Goal: Information Seeking & Learning: Find specific fact

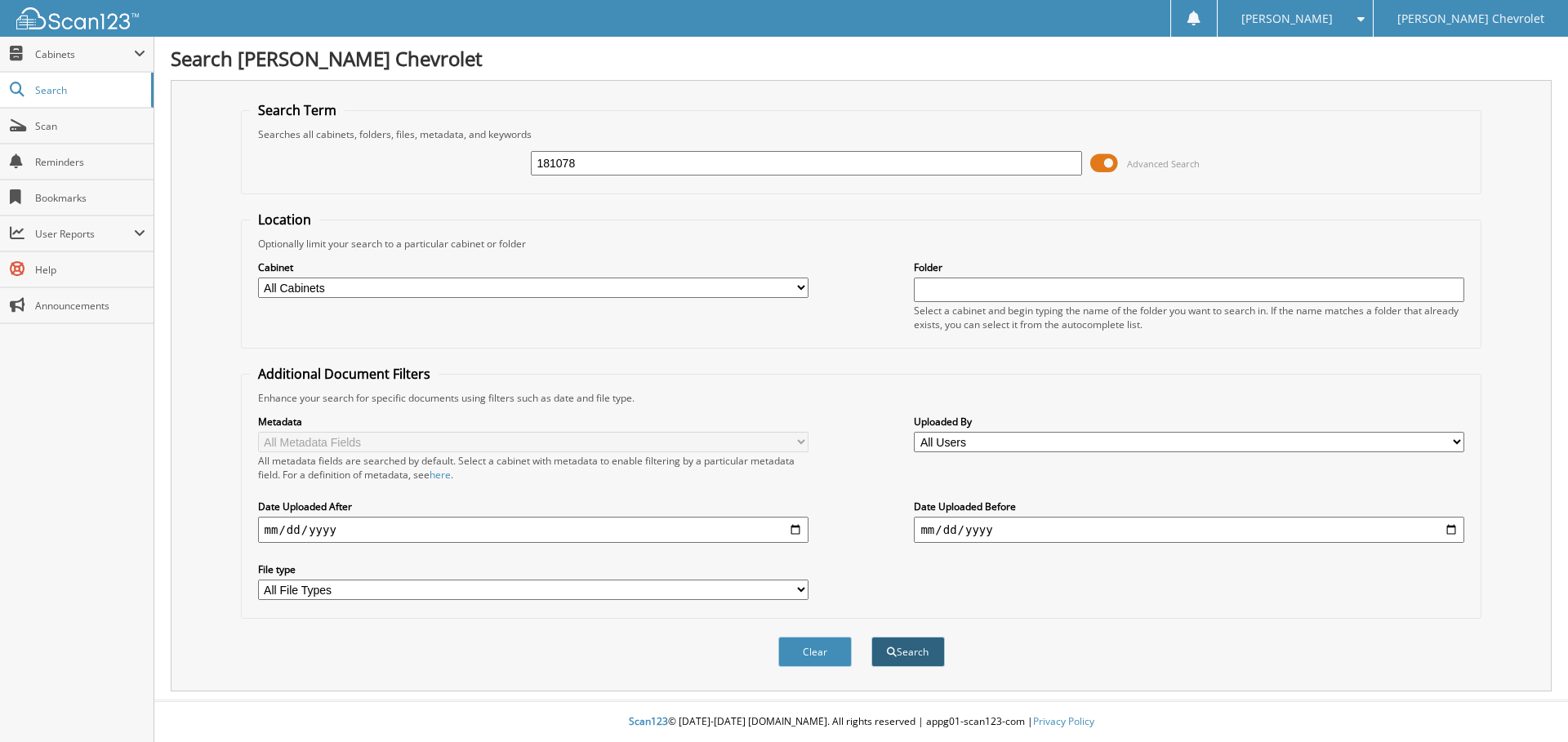
type input "181078"
click at [927, 652] on button "Search" at bounding box center [908, 652] width 74 height 30
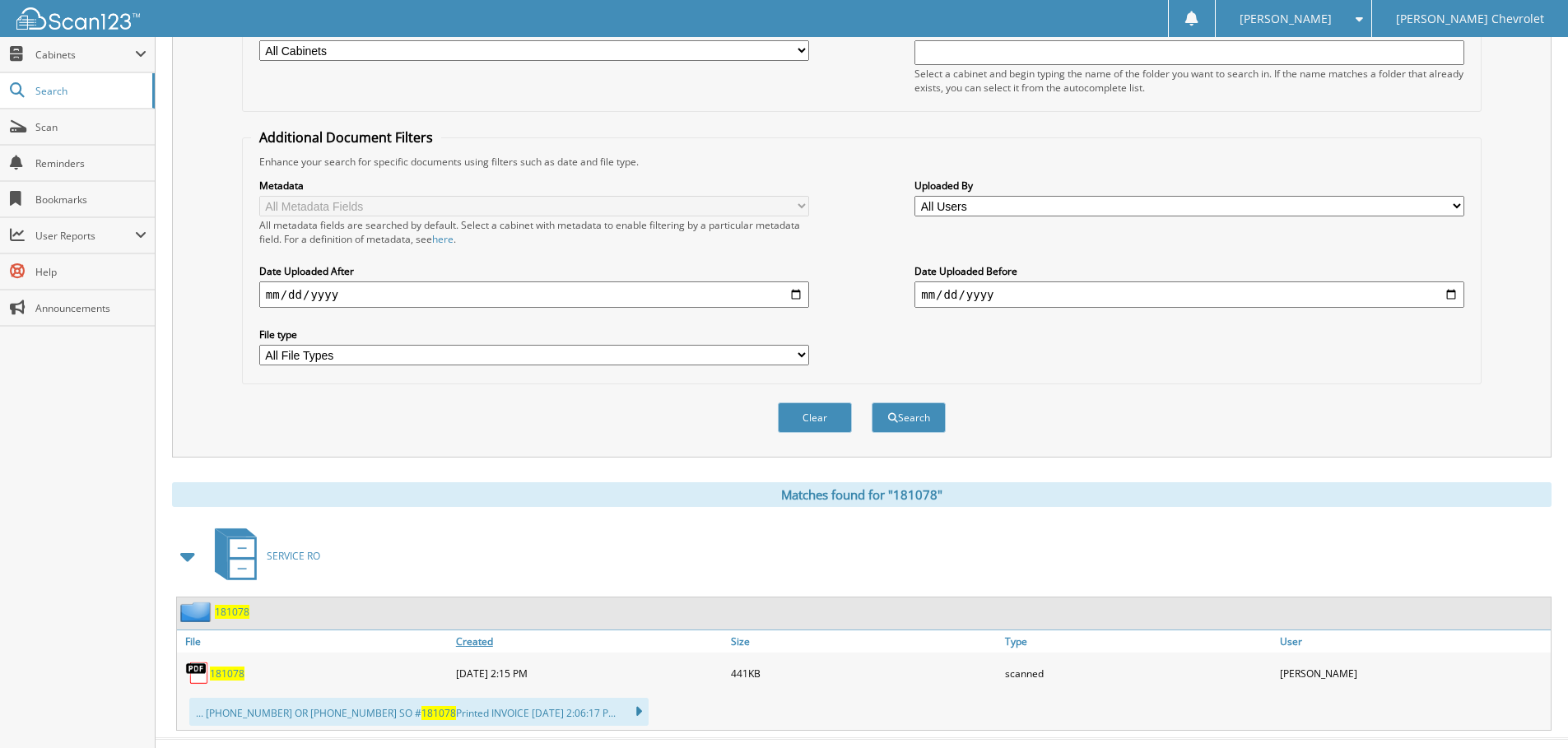
scroll to position [247, 0]
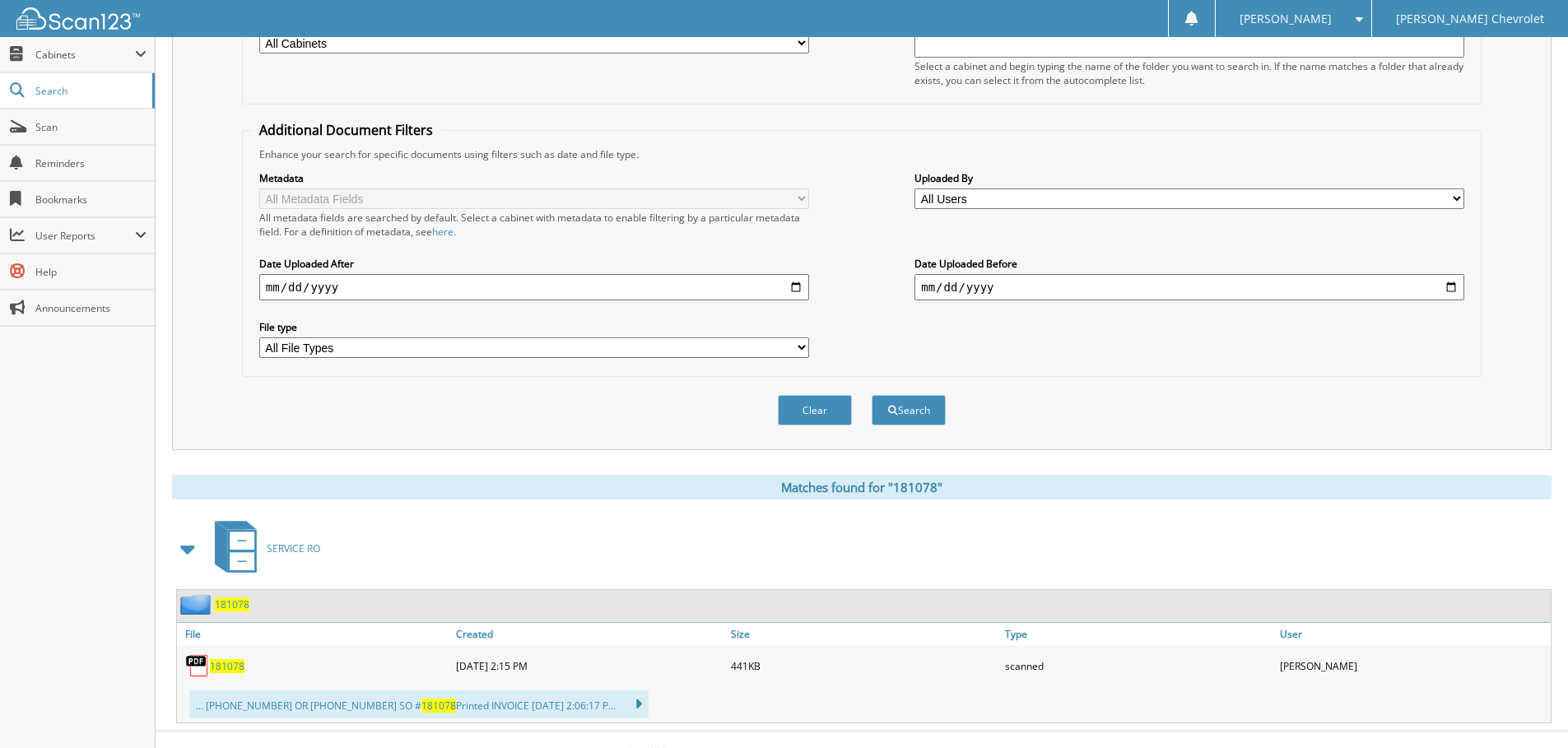
click at [230, 666] on span "181078" at bounding box center [227, 667] width 35 height 14
click at [222, 669] on span "181078" at bounding box center [227, 667] width 35 height 14
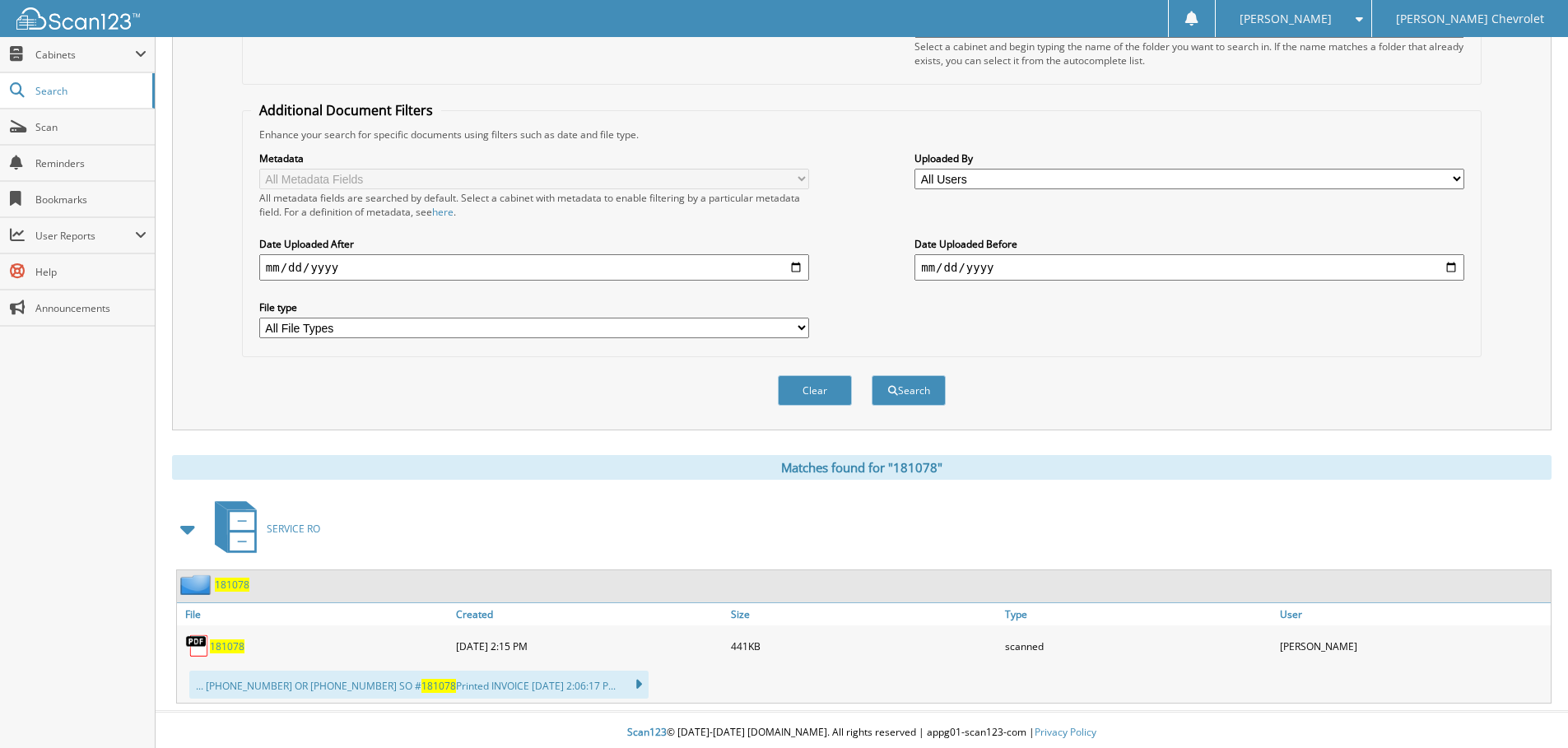
scroll to position [272, 0]
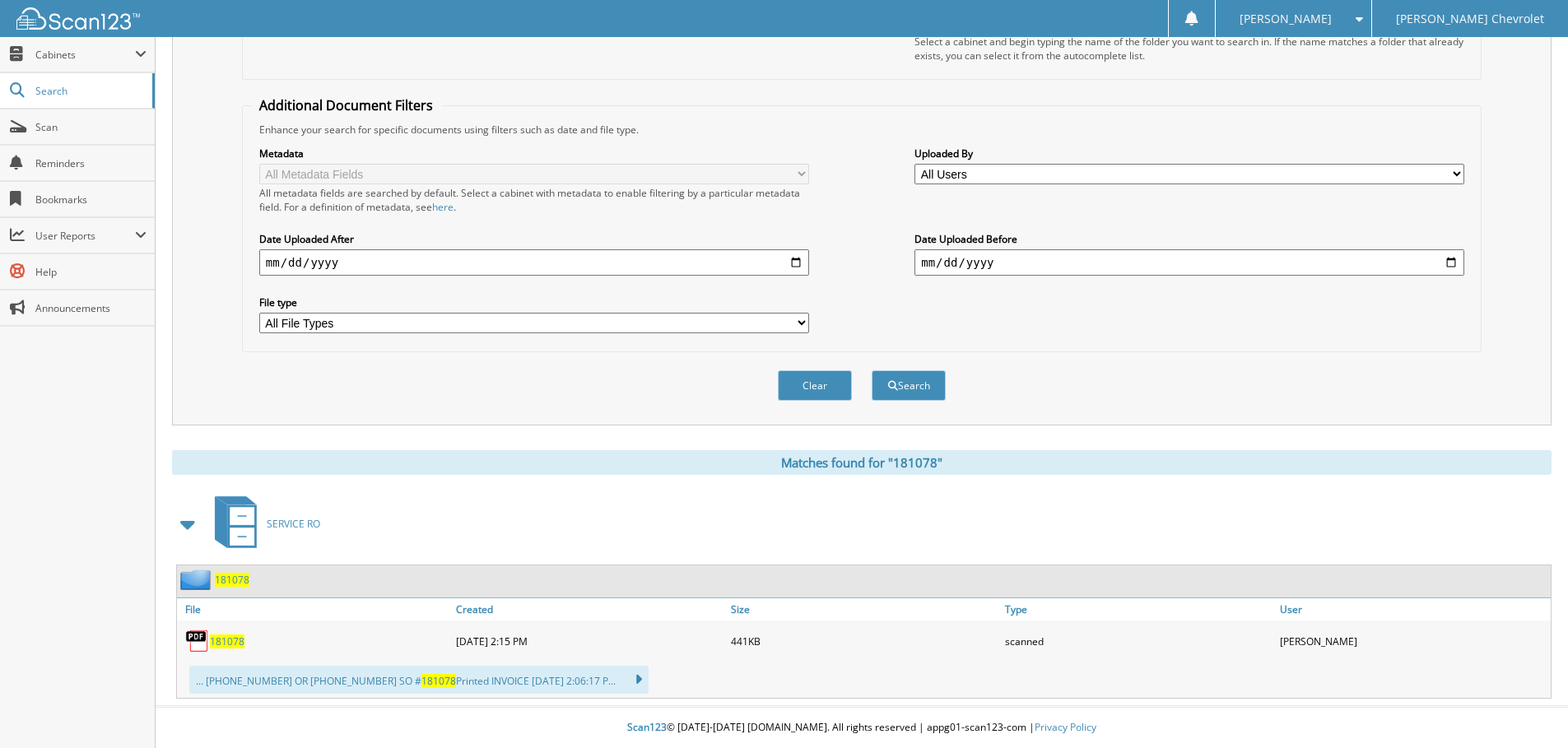
click at [203, 642] on img at bounding box center [197, 641] width 25 height 25
click at [221, 641] on span "181078" at bounding box center [227, 642] width 35 height 14
click at [231, 644] on span "181078" at bounding box center [227, 642] width 35 height 14
click at [61, 88] on span "Search" at bounding box center [90, 91] width 109 height 14
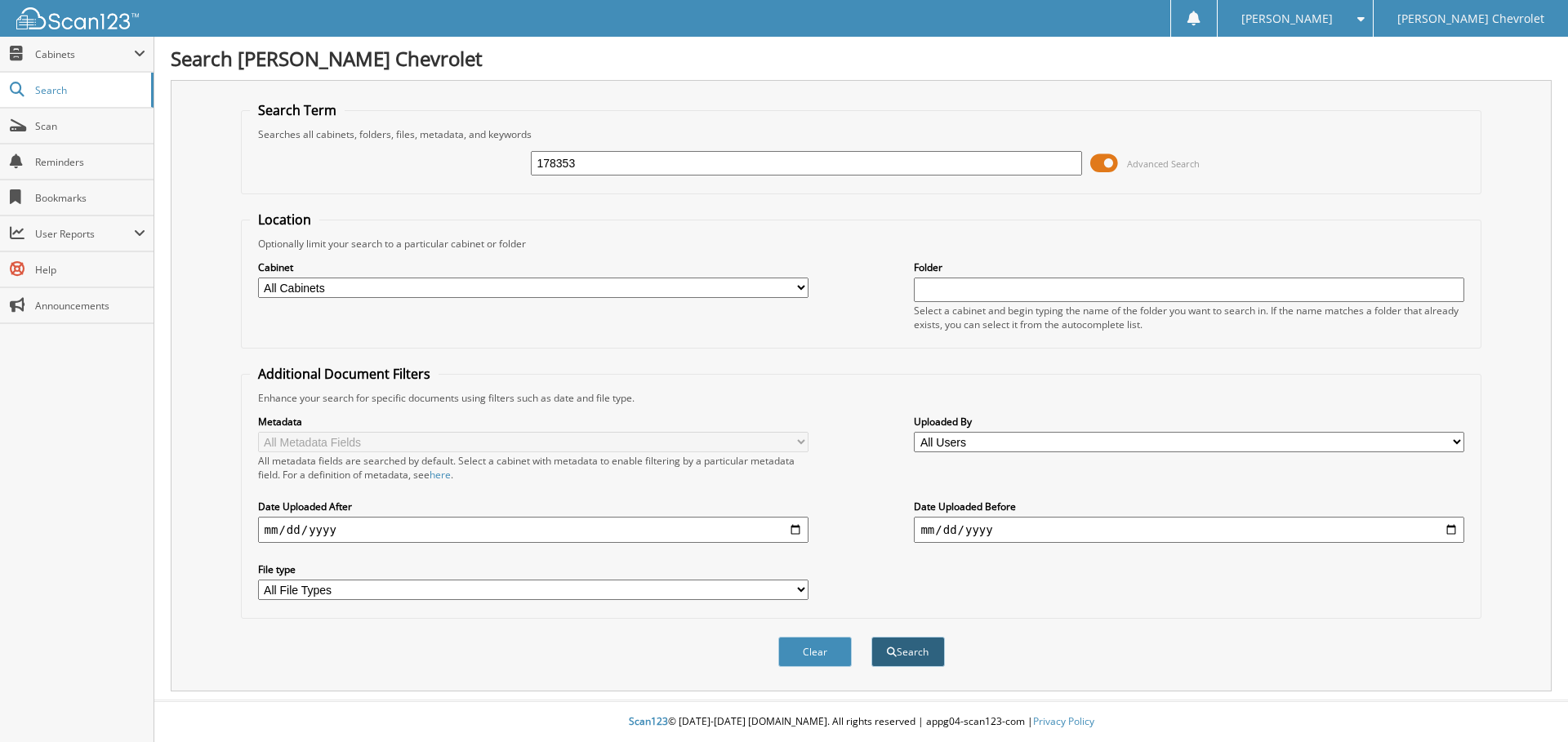
type input "178353"
click at [912, 649] on button "Search" at bounding box center [908, 652] width 74 height 30
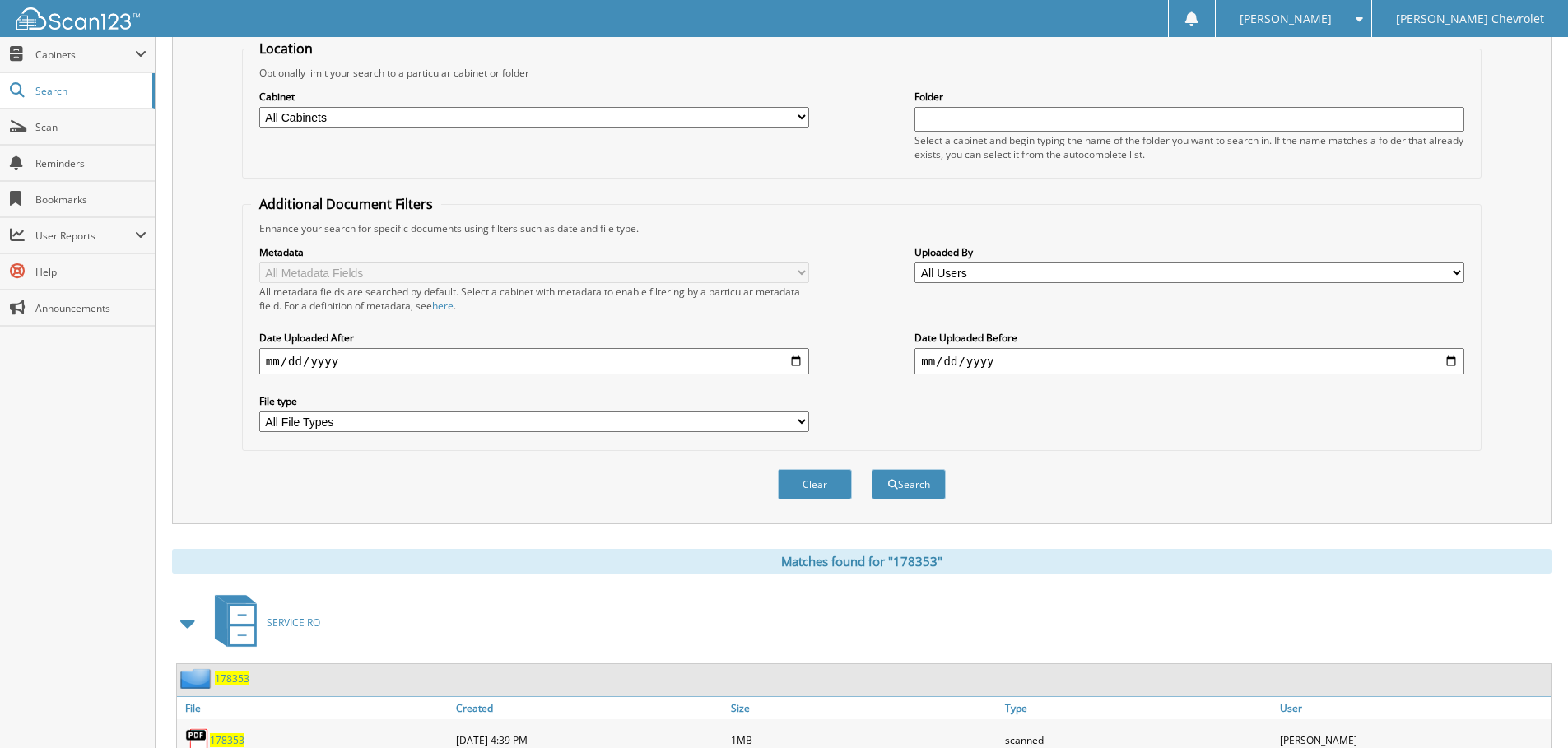
scroll to position [272, 0]
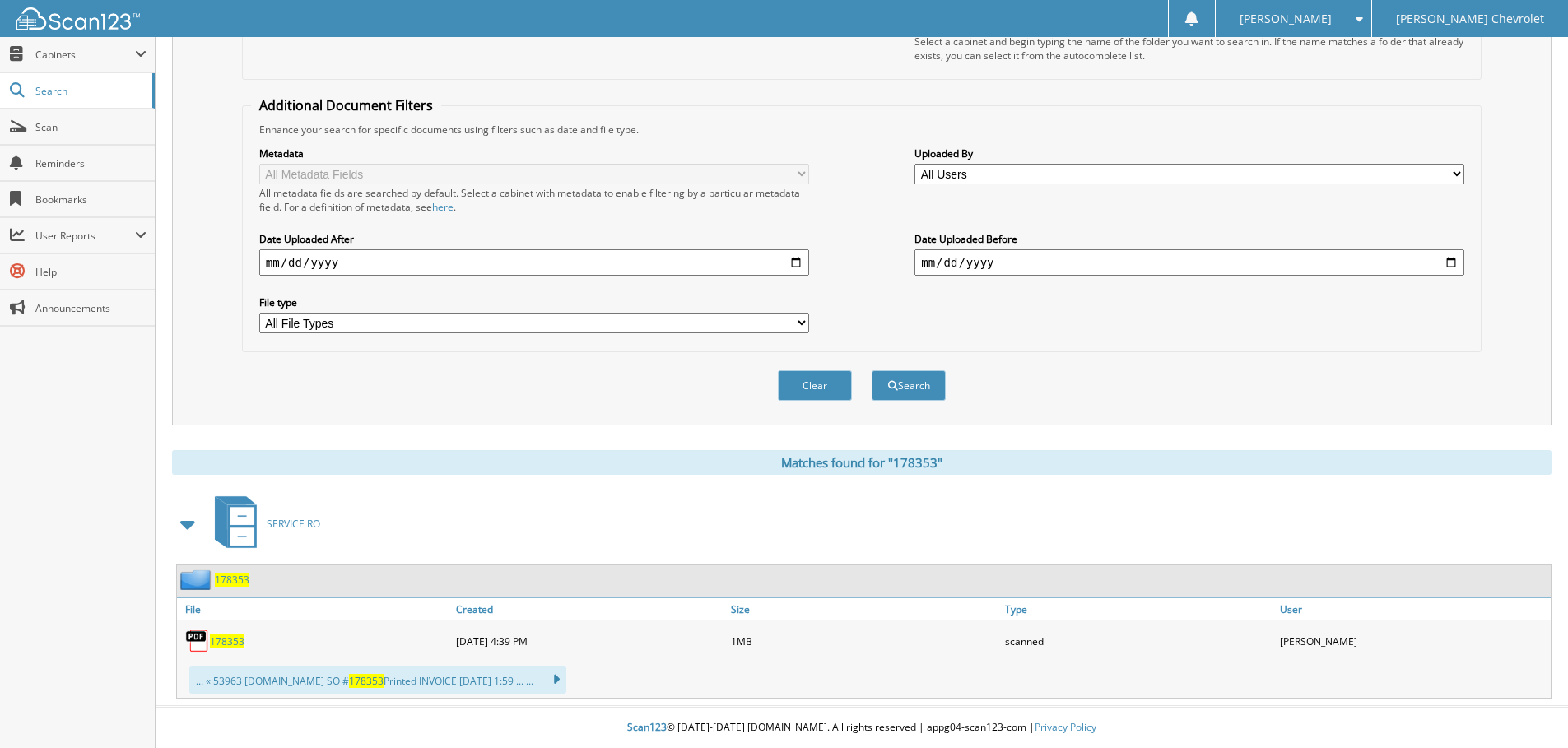
click at [215, 641] on span "178353" at bounding box center [227, 642] width 35 height 14
